Goal: Task Accomplishment & Management: Complete application form

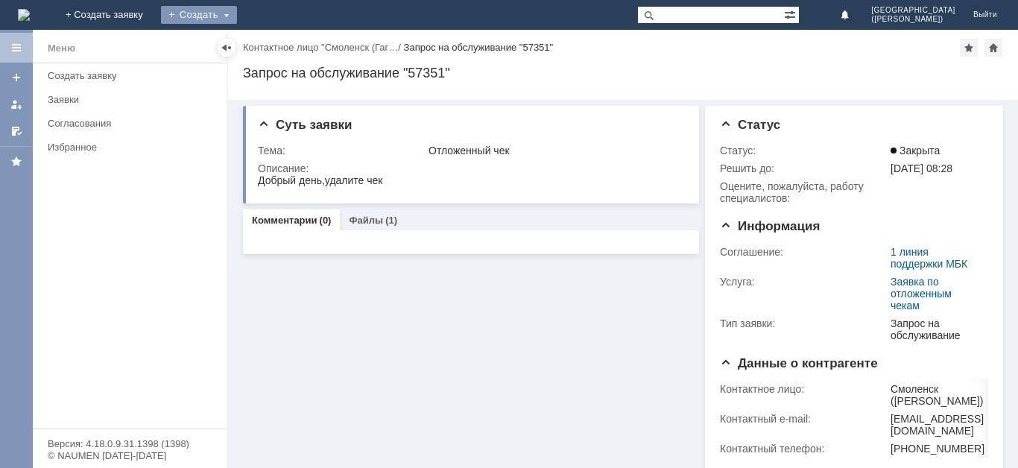
click at [237, 19] on div "Создать" at bounding box center [199, 15] width 76 height 18
click at [277, 51] on link "Заявка" at bounding box center [220, 45] width 113 height 18
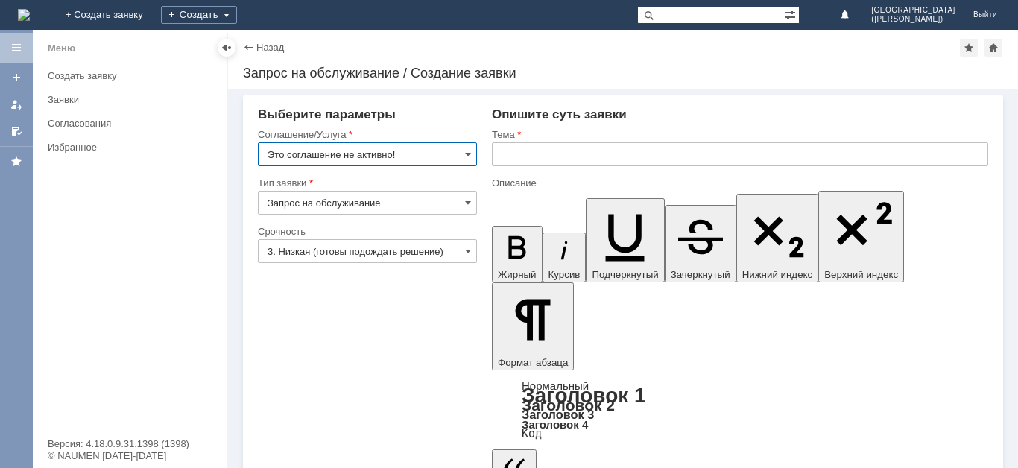
click at [476, 146] on input "Это соглашение не активно!" at bounding box center [367, 154] width 219 height 24
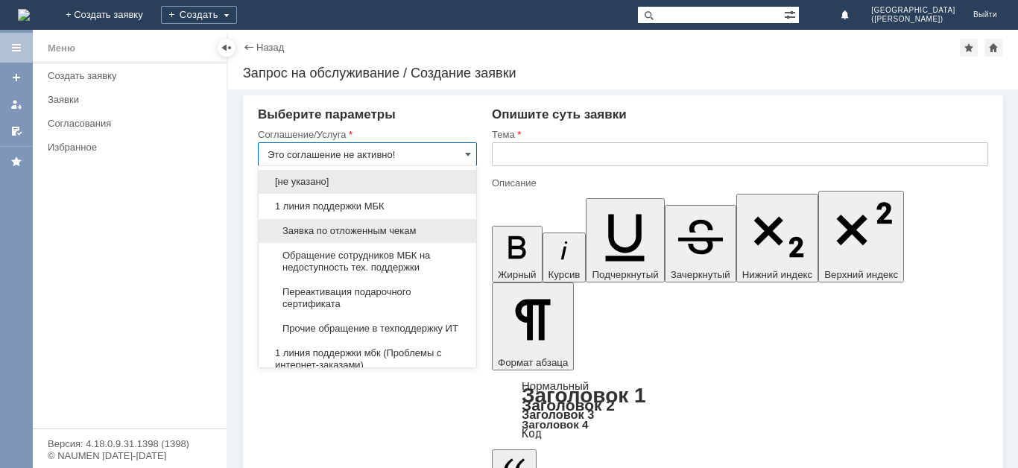
click at [394, 236] on span "Заявка по отложенным чекам" at bounding box center [367, 231] width 200 height 12
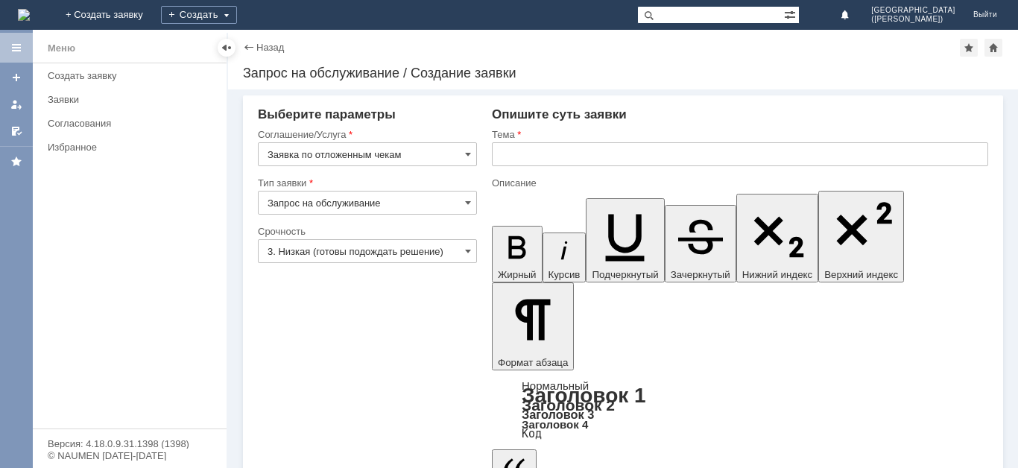
type input "Заявка по отложенным чекам"
click at [585, 160] on input "text" at bounding box center [740, 154] width 496 height 24
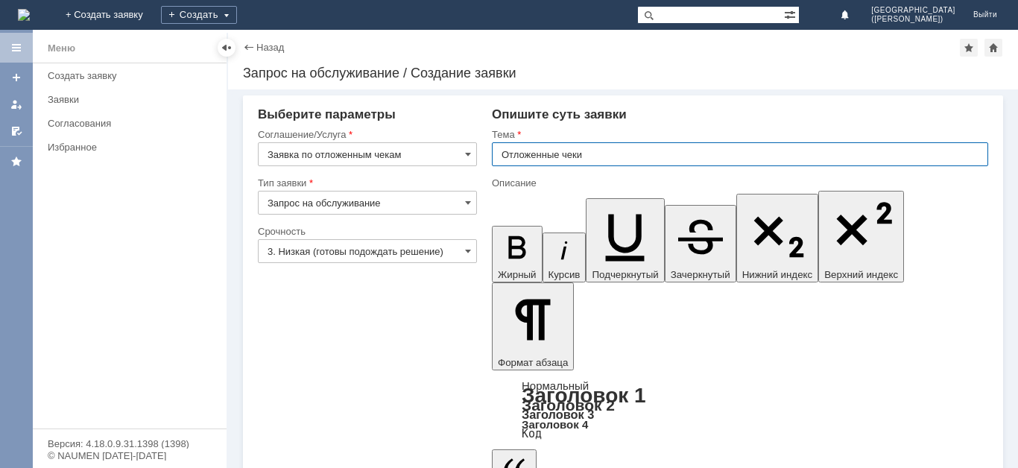
type input "Отложенные чеки"
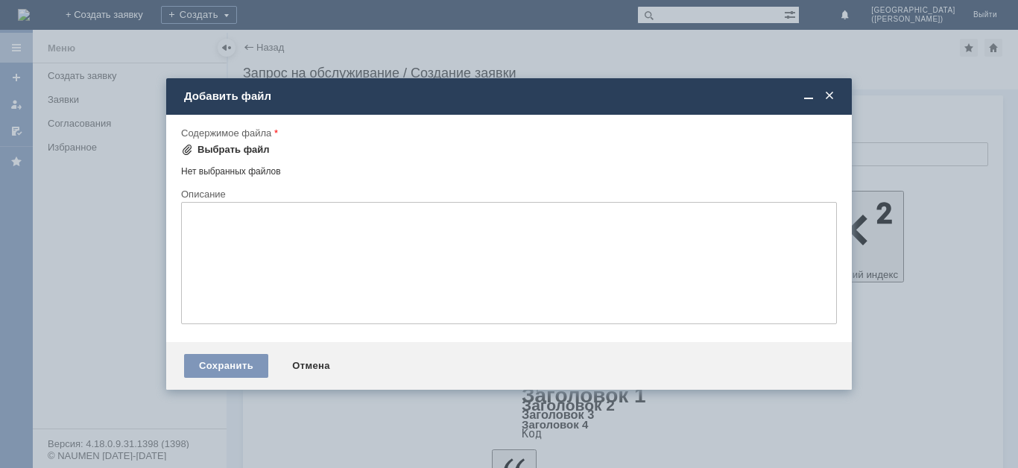
click at [247, 151] on div "Выбрать файл" at bounding box center [233, 150] width 72 height 12
